Goal: Task Accomplishment & Management: Manage account settings

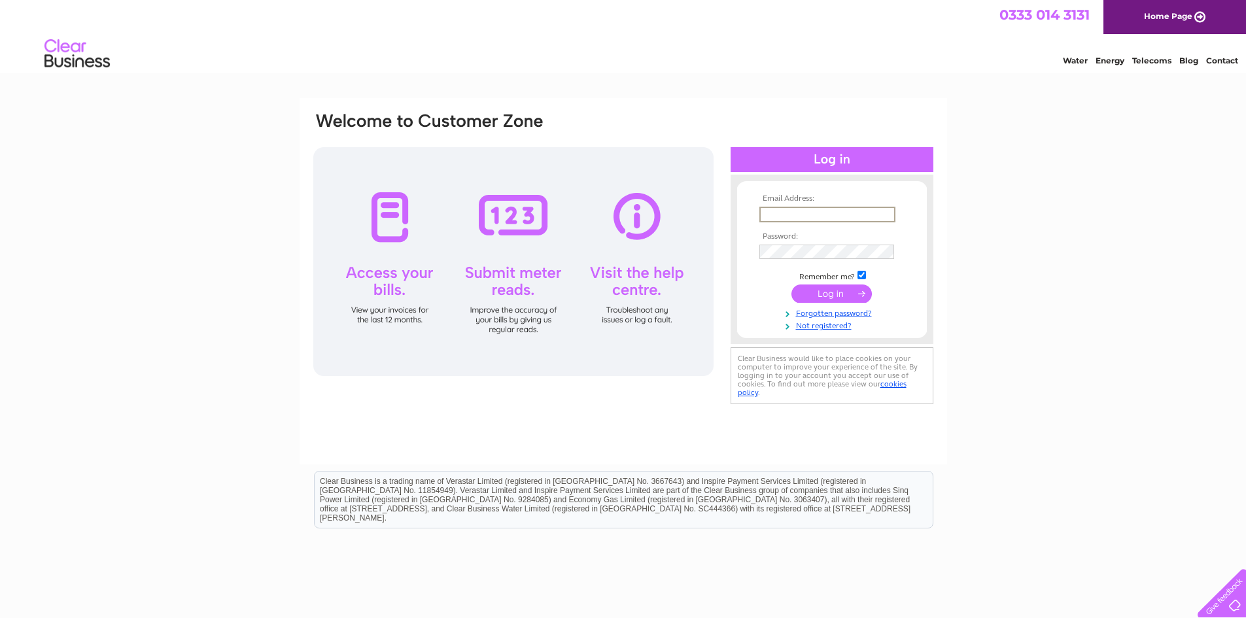
click at [794, 212] on input "text" at bounding box center [827, 215] width 136 height 16
type input "richmondprintltd@gmail.com"
click at [791, 284] on input "submit" at bounding box center [831, 293] width 80 height 18
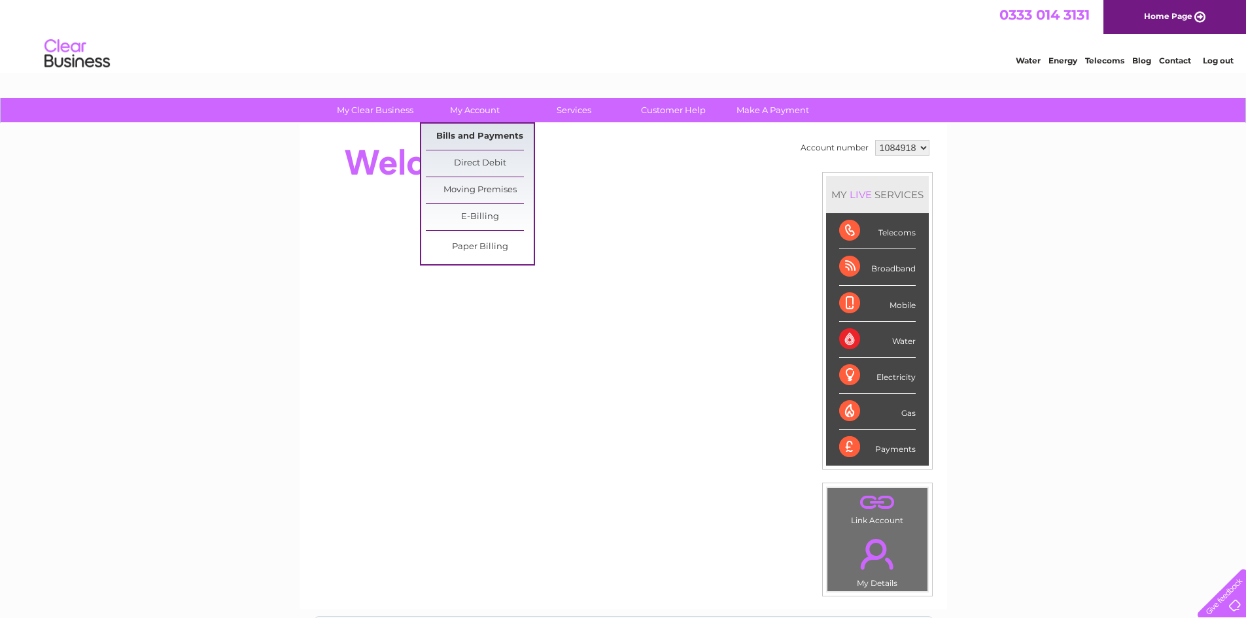
click at [471, 133] on link "Bills and Payments" at bounding box center [480, 137] width 108 height 26
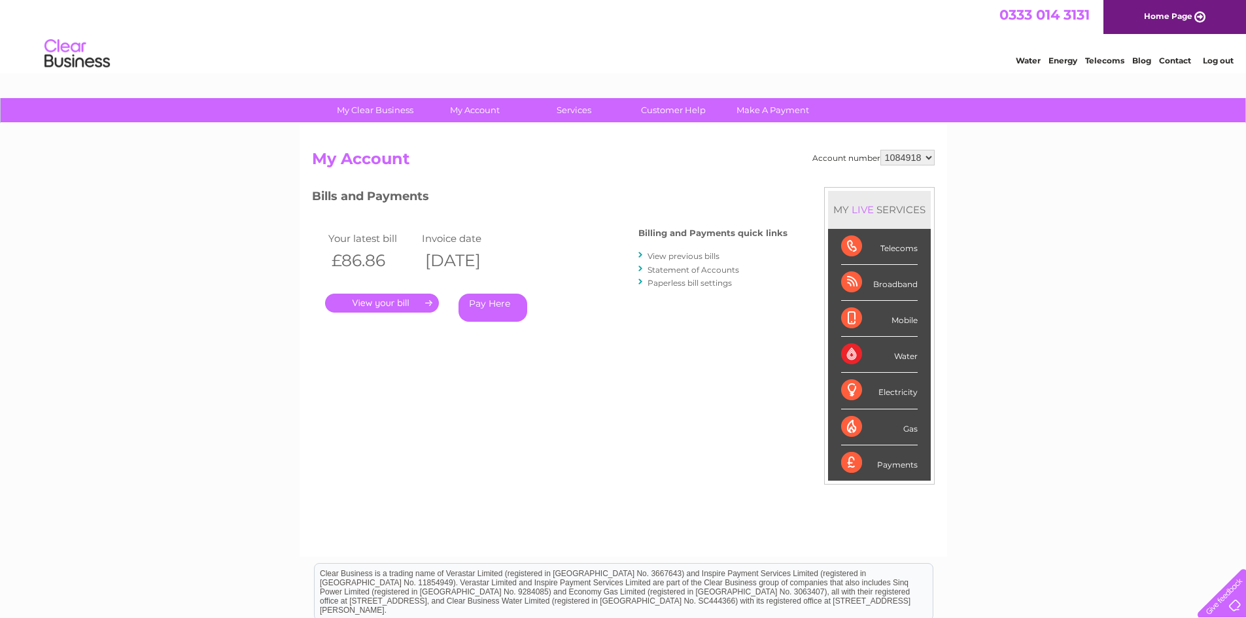
click at [930, 156] on select "1084918" at bounding box center [907, 158] width 54 height 16
click at [880, 150] on select "1084918" at bounding box center [907, 158] width 54 height 16
click at [475, 349] on div "Bills and Payments Billing and Payments quick links View previous bills Stateme…" at bounding box center [549, 273] width 475 height 173
click at [1218, 60] on link "Log out" at bounding box center [1217, 61] width 31 height 10
